Goal: Answer question/provide support: Answer question/provide support

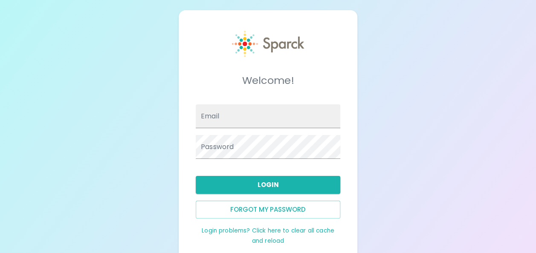
type input "smai@Sfbaycoffee.com"
click at [284, 186] on button "Login" at bounding box center [268, 185] width 145 height 18
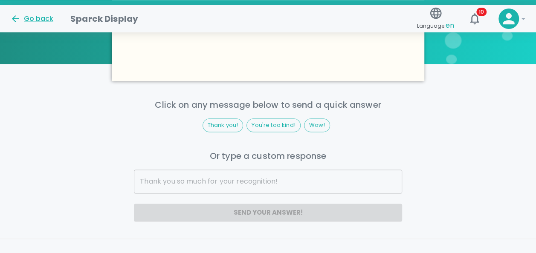
scroll to position [426, 0]
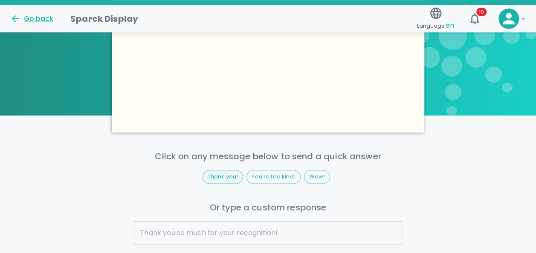
click at [226, 173] on span "Thank you!" at bounding box center [223, 177] width 40 height 9
type input "Thank you!"
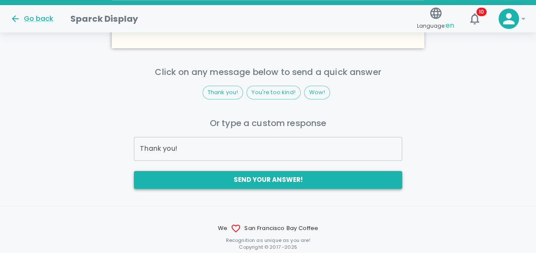
scroll to position [512, 0]
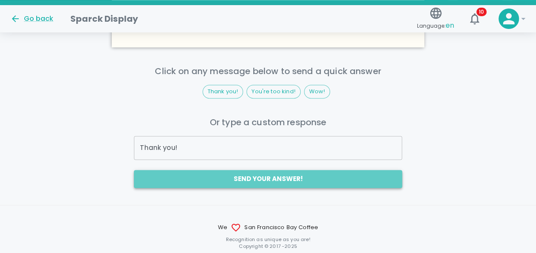
click at [308, 170] on button "Send your answer!" at bounding box center [268, 179] width 268 height 18
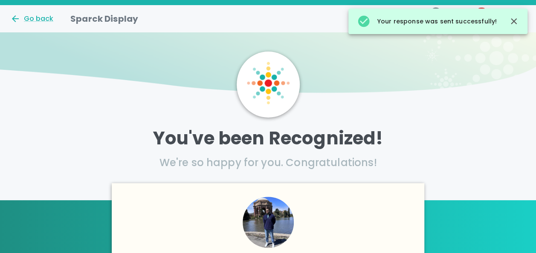
scroll to position [0, 0]
